Goal: Task Accomplishment & Management: Use online tool/utility

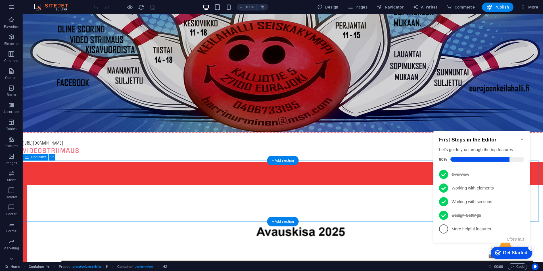
scroll to position [142, 0]
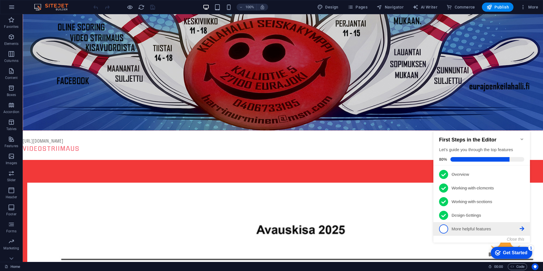
click at [445, 229] on span "5" at bounding box center [443, 228] width 9 height 9
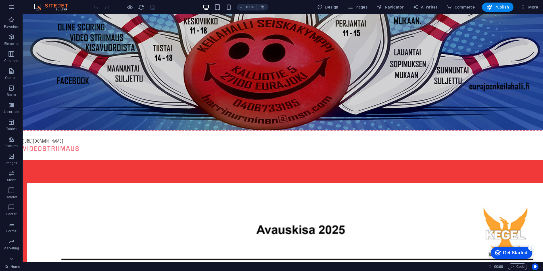
scroll to position [0, 0]
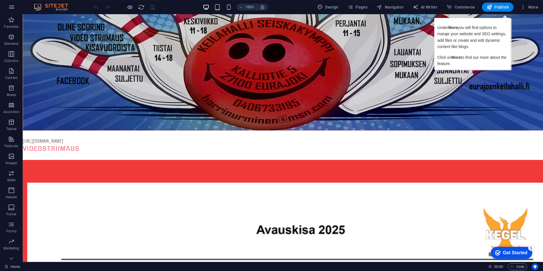
click at [519, 252] on div "Get Started" at bounding box center [515, 252] width 24 height 5
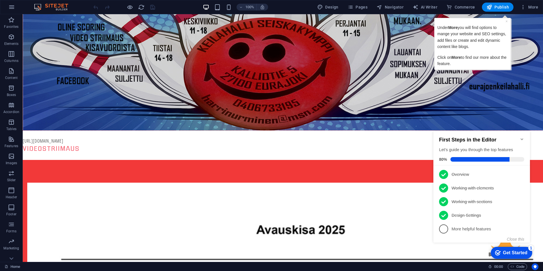
click at [524, 136] on div "First Steps in the Editor Let's guide you through the top features 80%" at bounding box center [481, 148] width 97 height 34
click at [523, 137] on icon "Minimize checklist" at bounding box center [522, 139] width 5 height 5
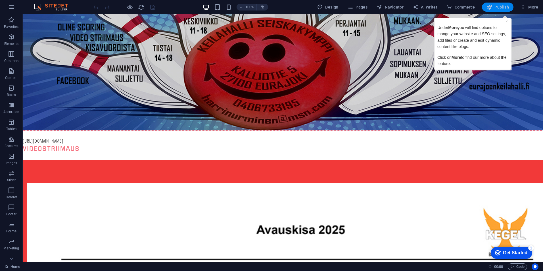
click at [503, 6] on span "Publish" at bounding box center [497, 7] width 22 height 6
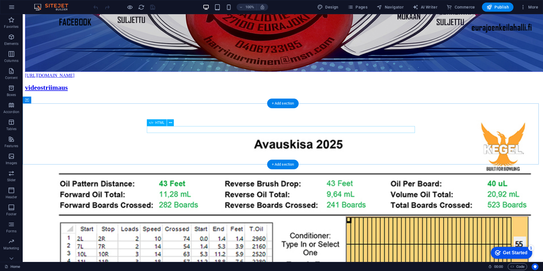
scroll to position [256, 0]
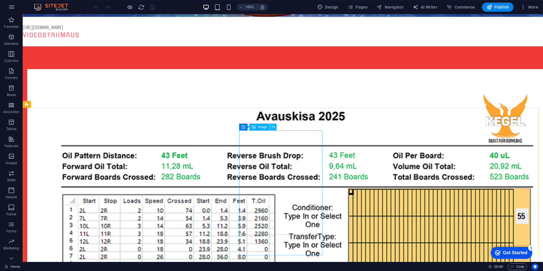
click at [272, 127] on icon at bounding box center [273, 127] width 3 height 6
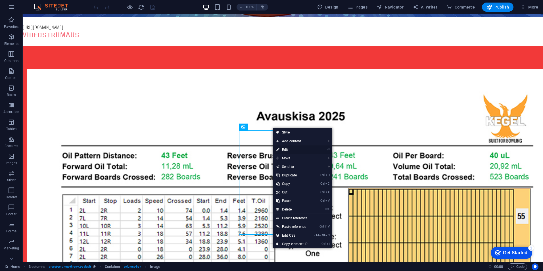
click at [280, 147] on link "⏎ Edit" at bounding box center [292, 149] width 38 height 9
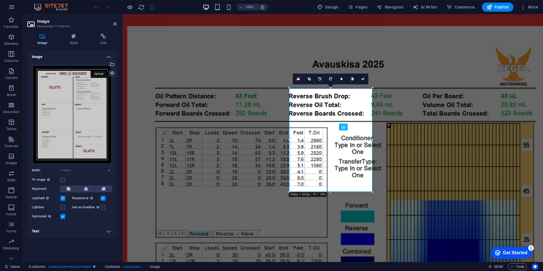
click at [111, 73] on div "Upload" at bounding box center [111, 74] width 9 height 9
click at [152, 8] on icon "save" at bounding box center [152, 7] width 7 height 7
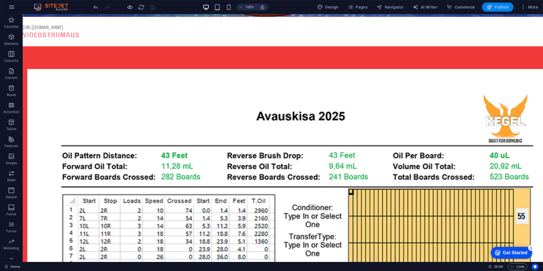
click at [499, 5] on span "Publish" at bounding box center [497, 7] width 22 height 6
